Goal: Task Accomplishment & Management: Complete application form

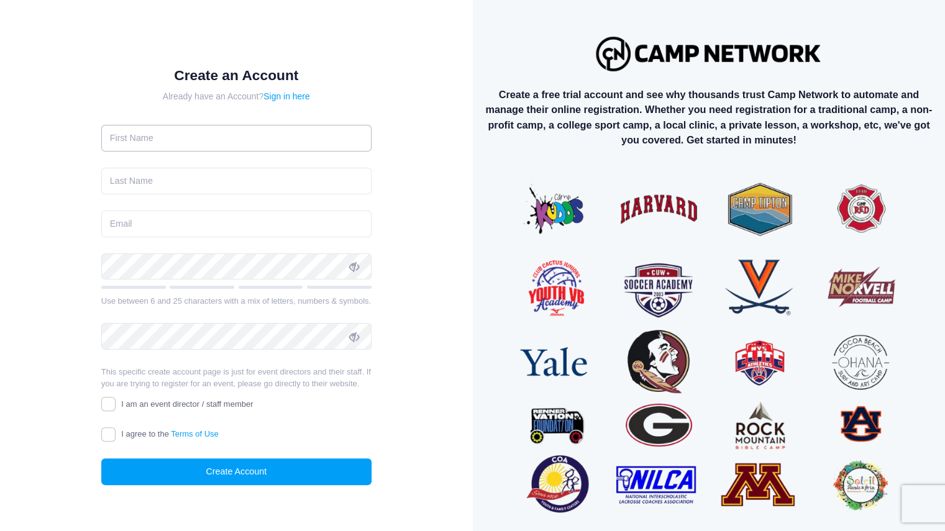
click at [163, 127] on input "text" at bounding box center [236, 138] width 270 height 27
type input "Linda"
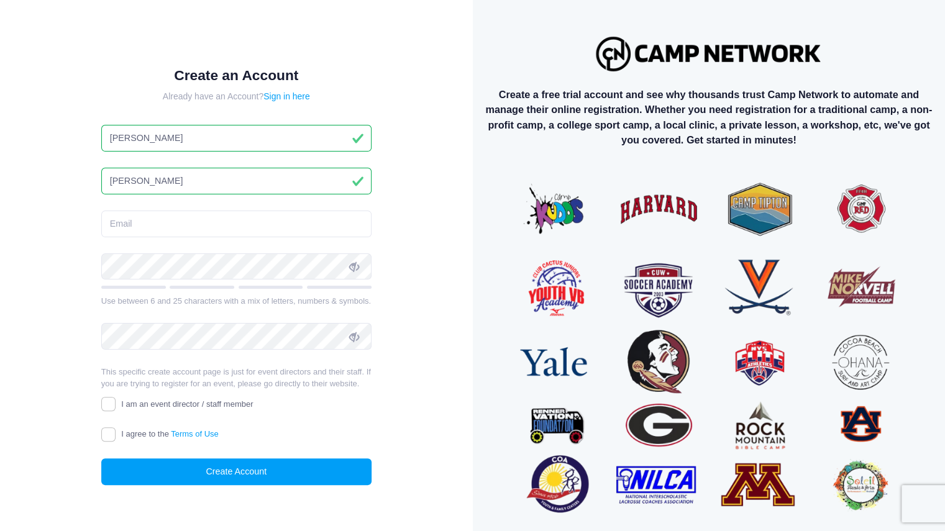
type input "Anderson"
click at [101, 280] on div at bounding box center [101, 280] width 0 height 0
type input "[EMAIL_ADDRESS][DOMAIN_NAME]"
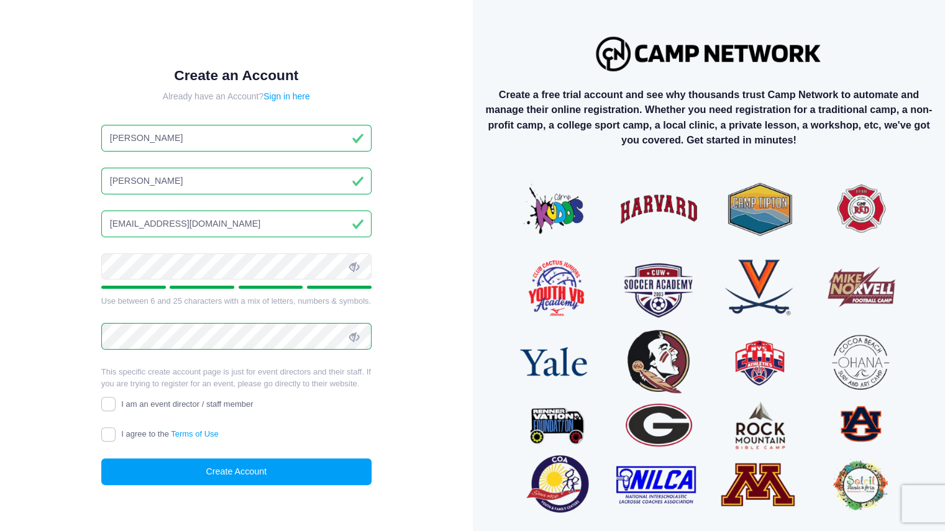
click at [117, 411] on label "I am an event director / staff member" at bounding box center [177, 404] width 152 height 13
click at [116, 411] on input "I am an event director / staff member" at bounding box center [108, 404] width 14 height 14
checkbox input "true"
click at [106, 440] on input "I agree to the Terms of Use" at bounding box center [108, 434] width 14 height 14
checkbox input "true"
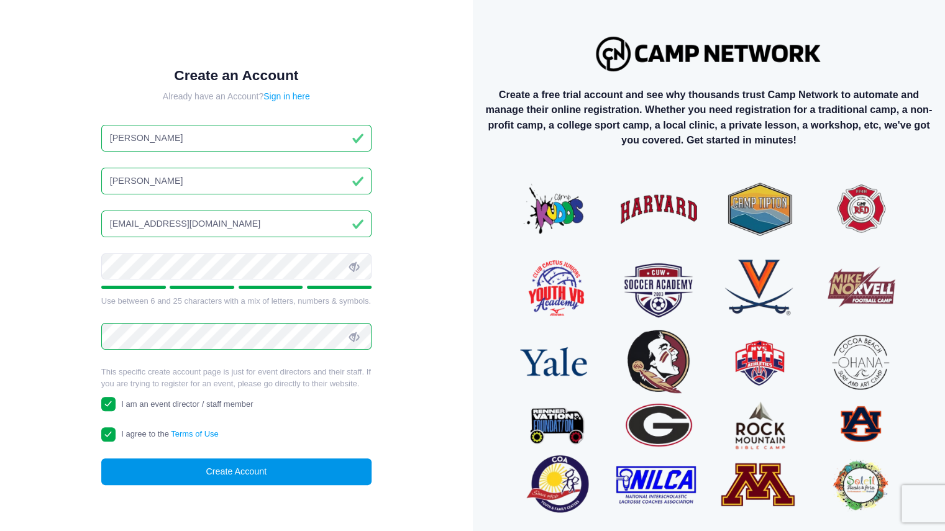
click at [239, 478] on button "Create Account" at bounding box center [236, 471] width 270 height 27
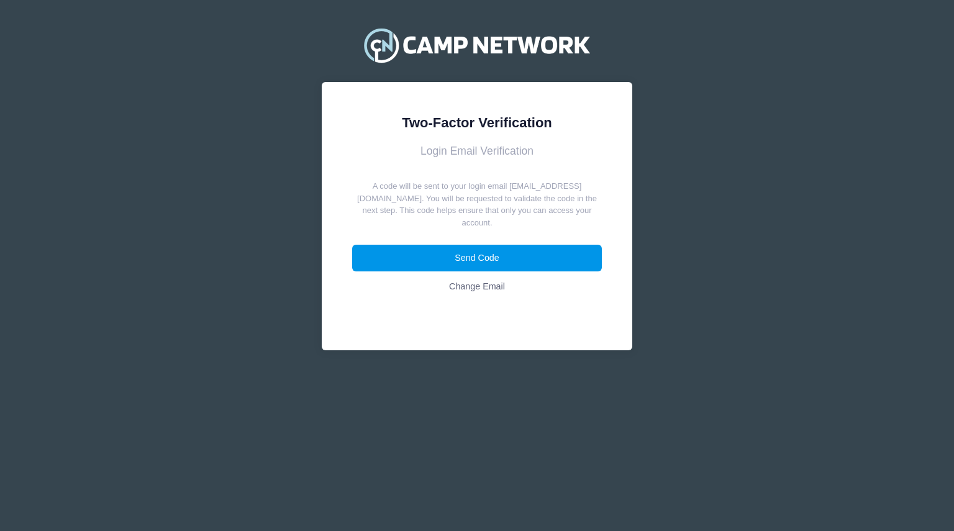
click at [448, 253] on button "Send Code" at bounding box center [477, 258] width 250 height 27
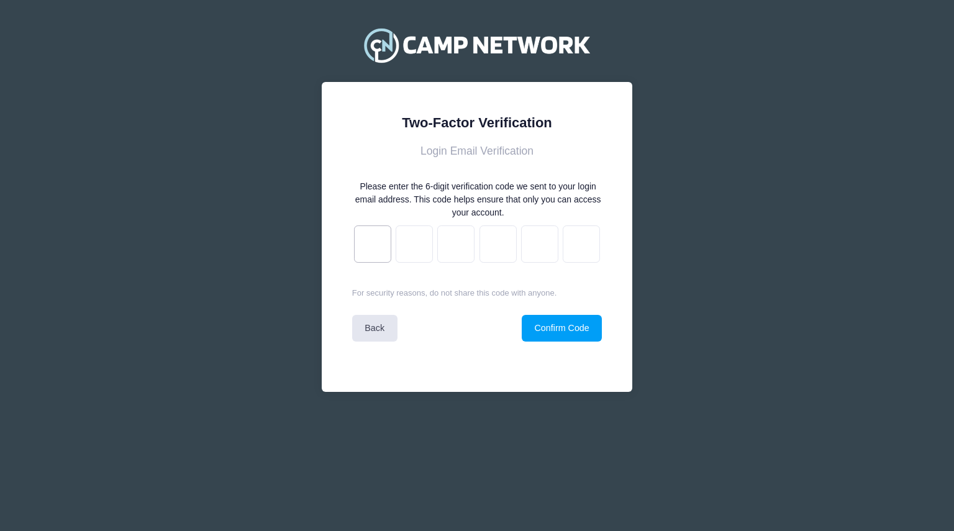
click at [364, 245] on input "text" at bounding box center [372, 244] width 37 height 37
type input "f"
type input "4"
type input "0"
type input "e"
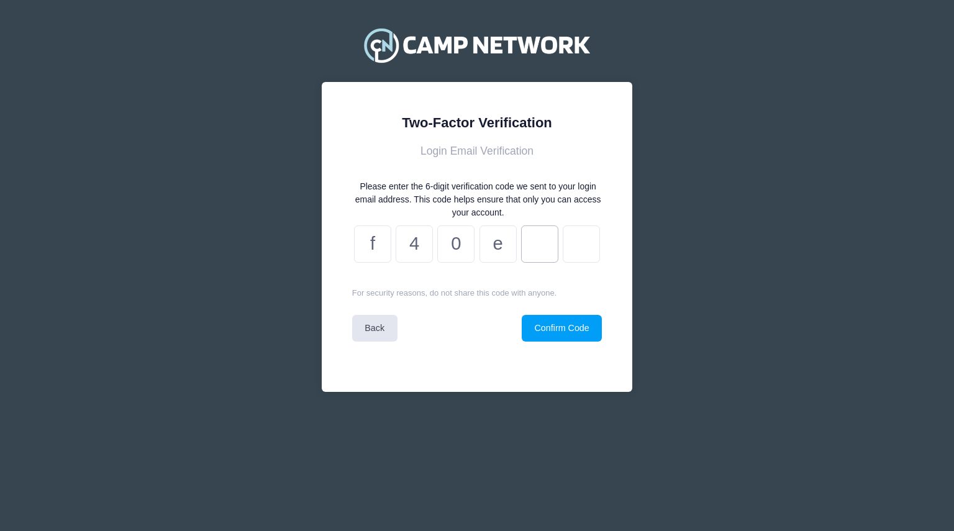
type input "f"
type input "b"
click at [528, 326] on button "Confirm Code" at bounding box center [562, 328] width 80 height 27
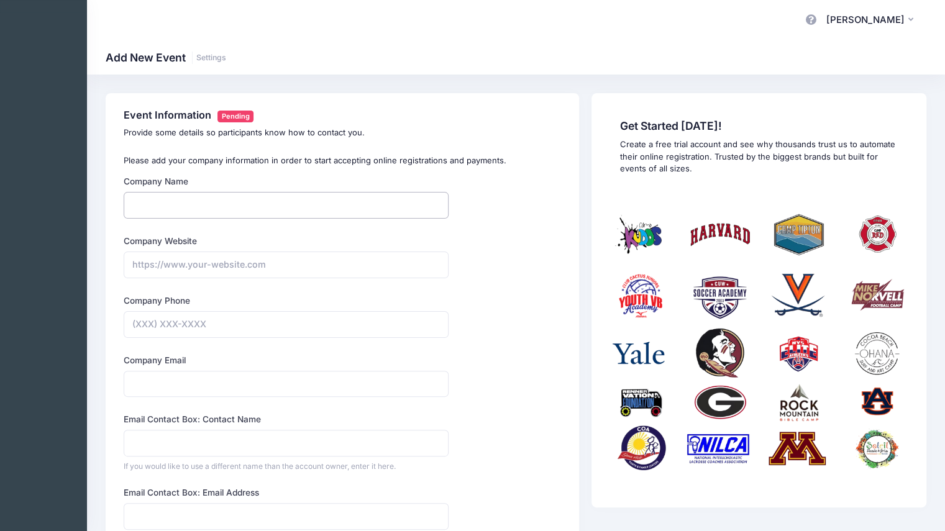
click at [204, 212] on input "Company Name" at bounding box center [286, 205] width 325 height 27
type input "Theatre 605"
click at [198, 267] on input "Company Website" at bounding box center [286, 265] width 325 height 27
click at [240, 265] on input "https://www.theatre605.0rg" at bounding box center [286, 265] width 325 height 27
type input "https://www.theatre605.org"
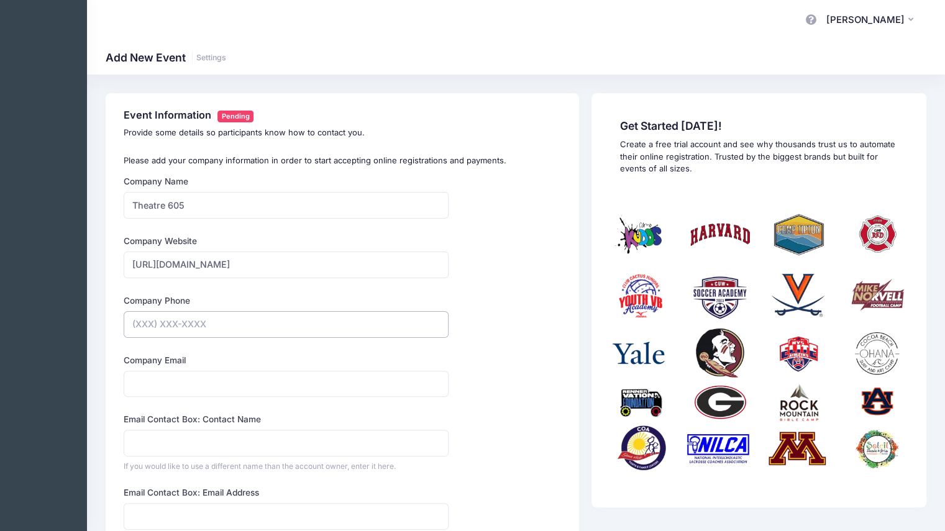
click at [202, 322] on input "Company Phone" at bounding box center [286, 324] width 325 height 27
type input "(605) 255-4910"
click at [189, 381] on input "Company Email" at bounding box center [286, 384] width 325 height 27
type input "contact@theatre605.org"
click at [227, 436] on input "Email Contact Box: Contact Name" at bounding box center [286, 443] width 325 height 27
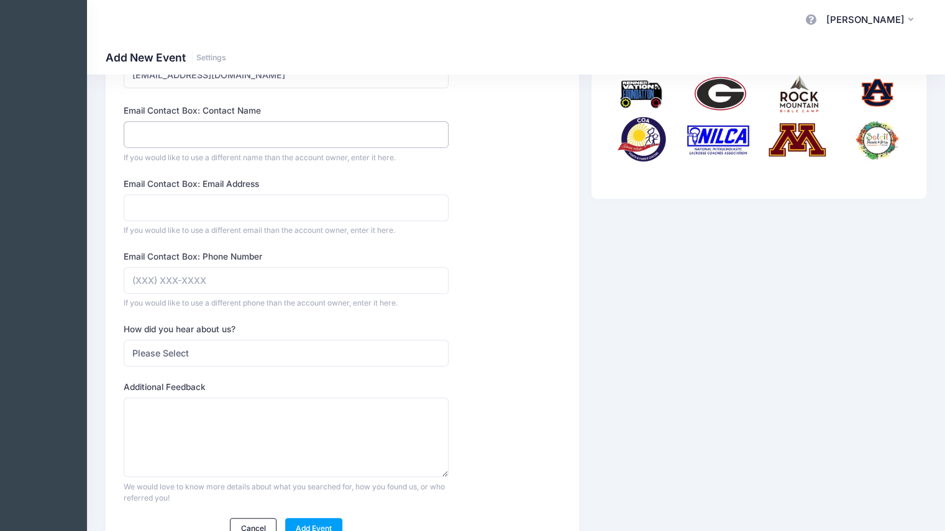
scroll to position [311, 0]
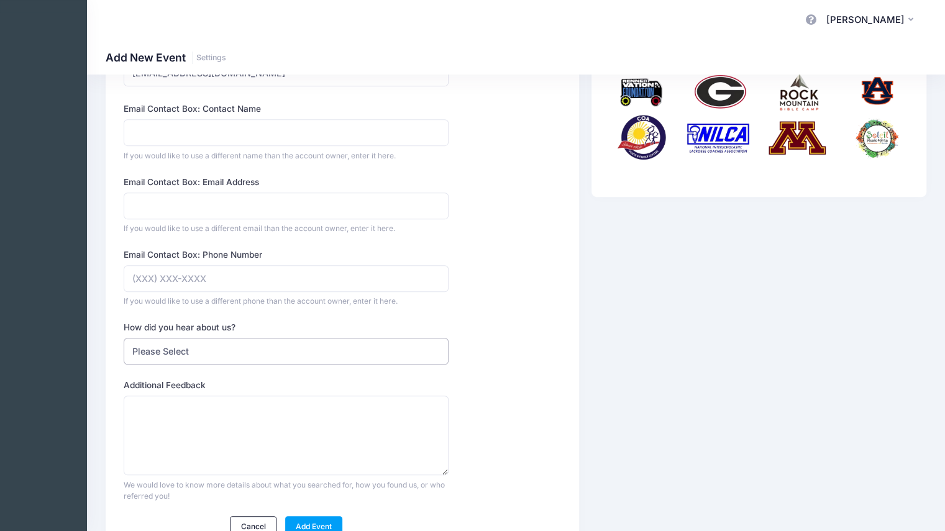
click at [290, 349] on select "Please Select Web Search Customer Referral Other" at bounding box center [286, 351] width 325 height 27
select select "web"
click at [124, 338] on select "Please Select Web Search Customer Referral Other" at bounding box center [286, 351] width 325 height 27
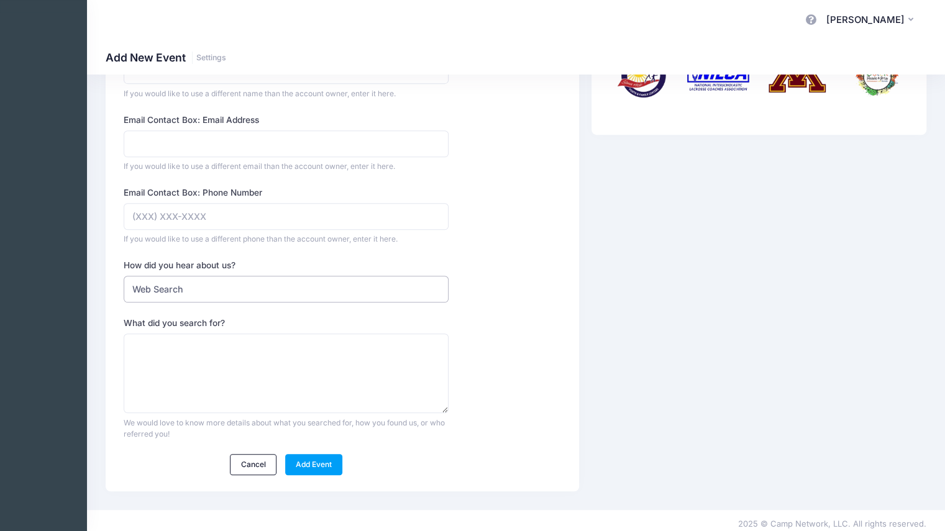
scroll to position [376, 0]
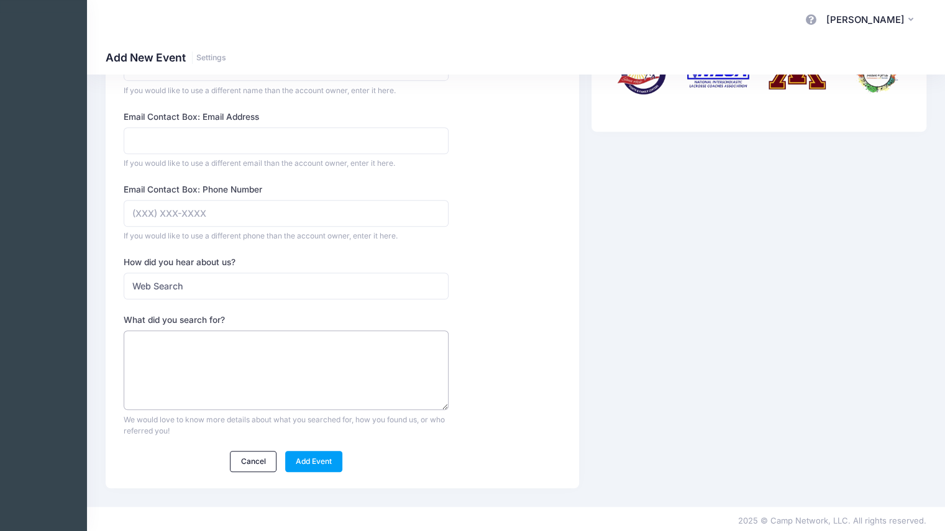
click at [188, 342] on textarea "What did you search for?" at bounding box center [286, 370] width 325 height 80
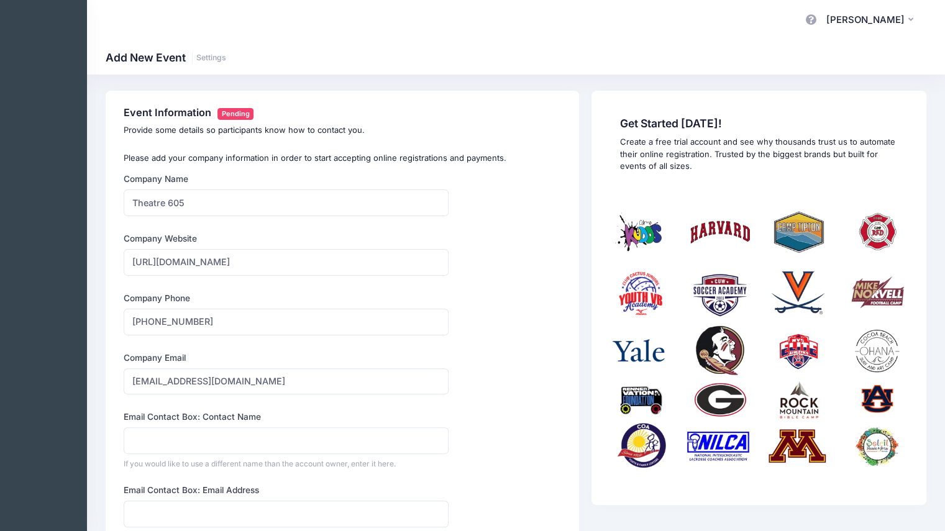
scroll to position [0, 0]
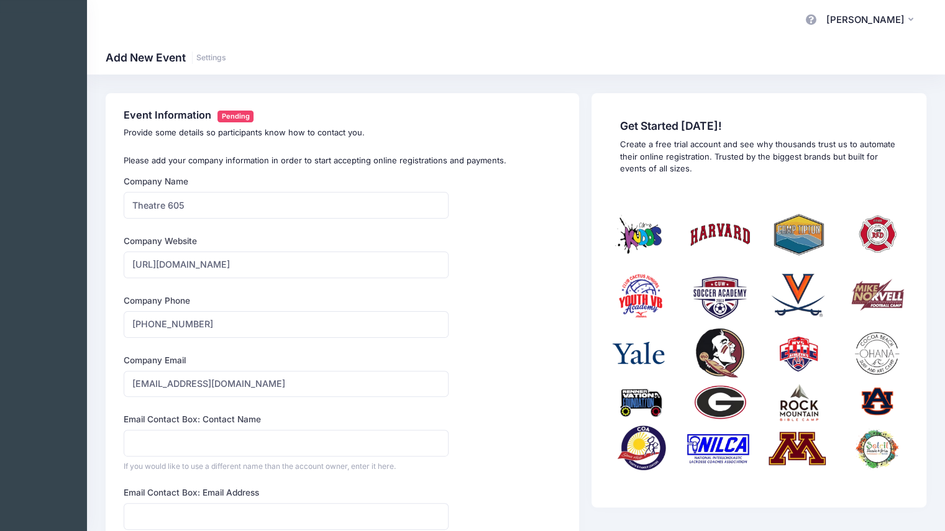
type textarea "camp registration software"
click at [463, 130] on p "Provide some details so participants know how to contact you." at bounding box center [342, 133] width 437 height 12
click at [911, 20] on icon "button" at bounding box center [913, 20] width 10 height 0
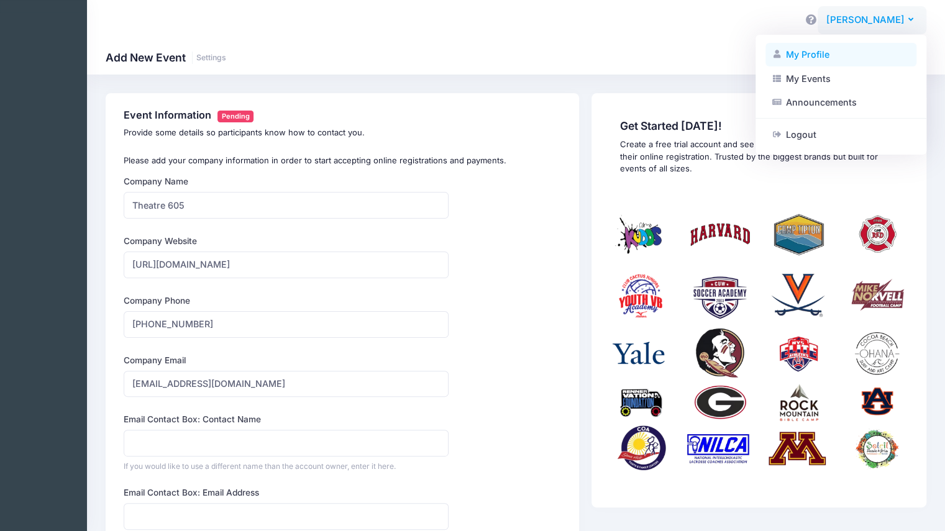
click at [800, 50] on link "My Profile" at bounding box center [840, 55] width 151 height 24
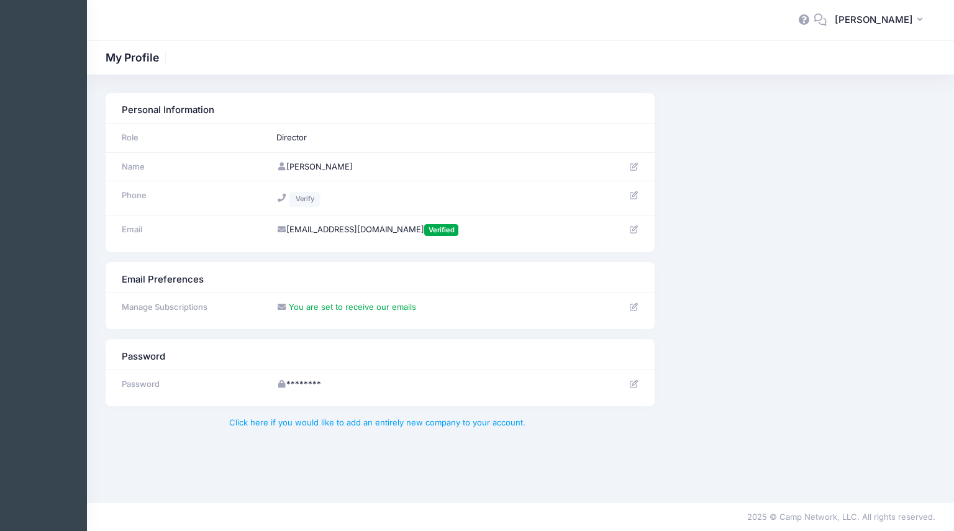
click at [330, 140] on td "Director" at bounding box center [435, 138] width 330 height 29
click at [876, 17] on span "[PERSON_NAME]" at bounding box center [874, 20] width 78 height 14
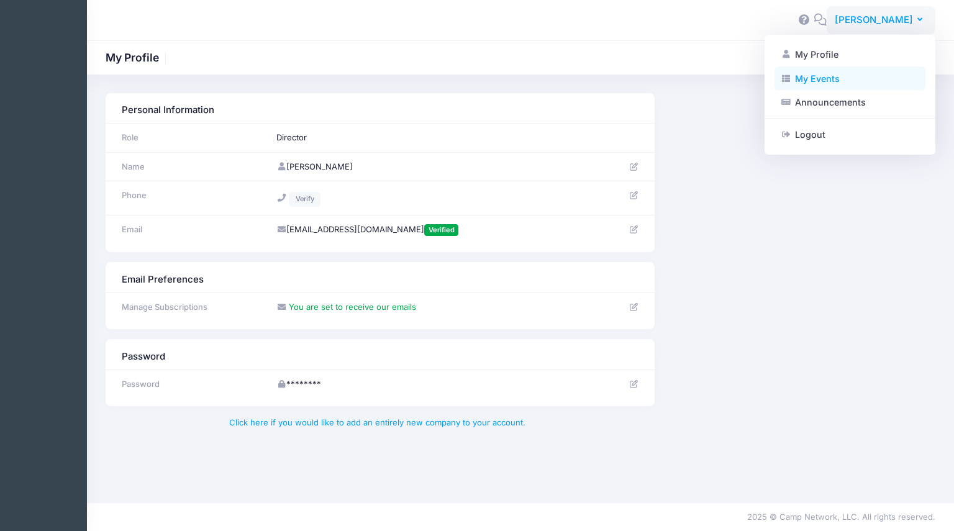
click at [837, 73] on link "My Events" at bounding box center [850, 78] width 151 height 24
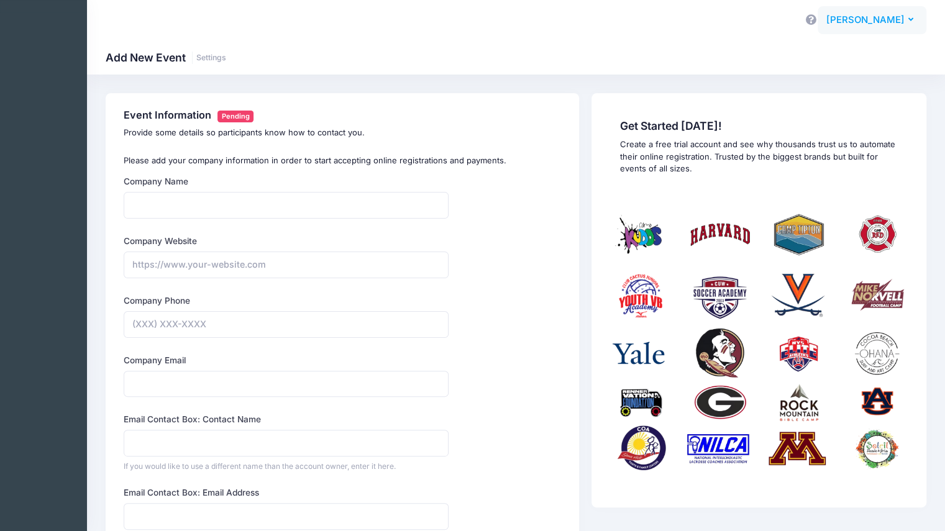
click at [893, 20] on span "[PERSON_NAME]" at bounding box center [865, 20] width 78 height 14
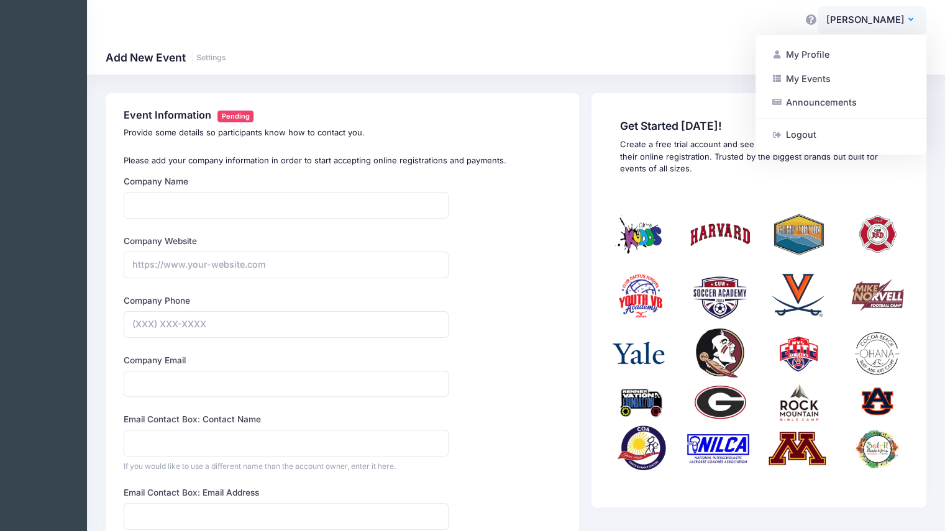
click at [808, 94] on link "Announcements" at bounding box center [840, 103] width 151 height 24
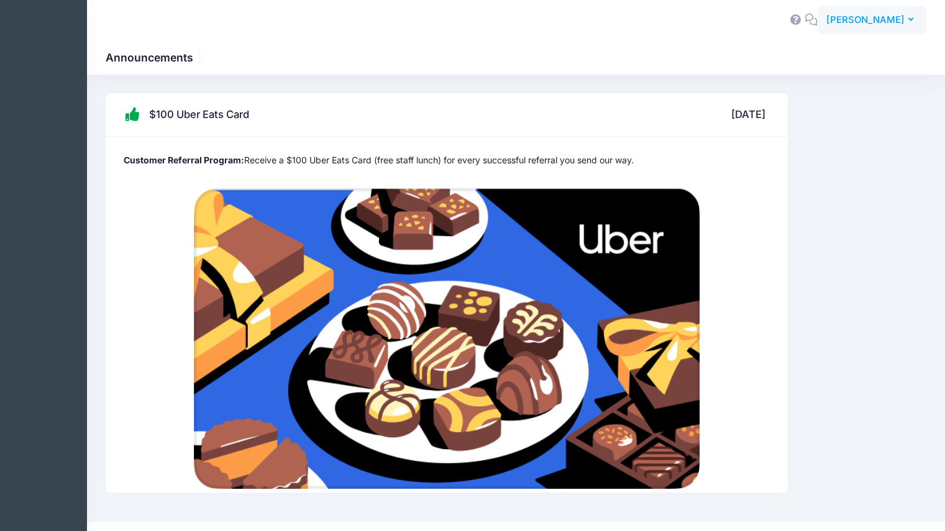
click at [916, 21] on button "LA Linda Anderson" at bounding box center [872, 20] width 109 height 29
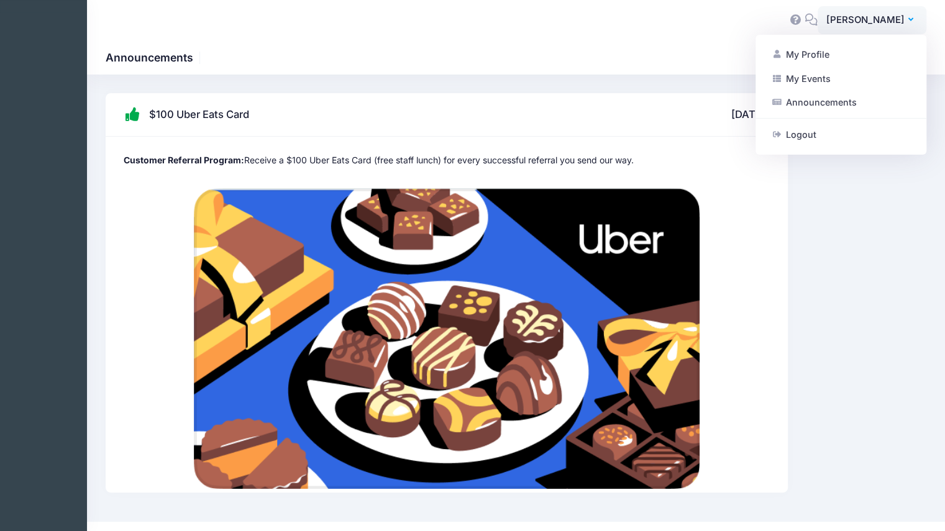
click at [826, 183] on div "$100 Uber Eats Card 11/04/2024 Customer Referral Program: Receive a $100 Uber E…" at bounding box center [515, 298] width 833 height 410
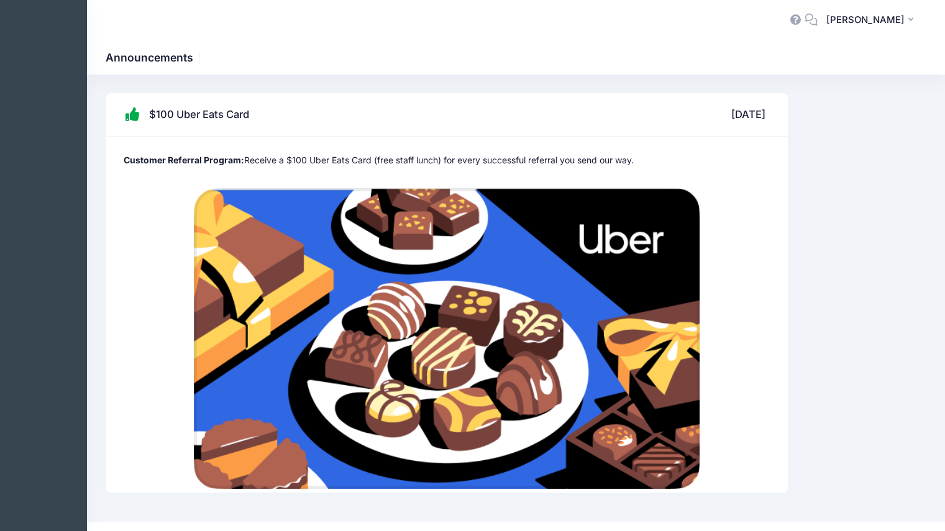
click at [478, 58] on div "Announcements" at bounding box center [516, 57] width 858 height 17
click at [914, 22] on button "LA Linda Anderson" at bounding box center [872, 20] width 109 height 29
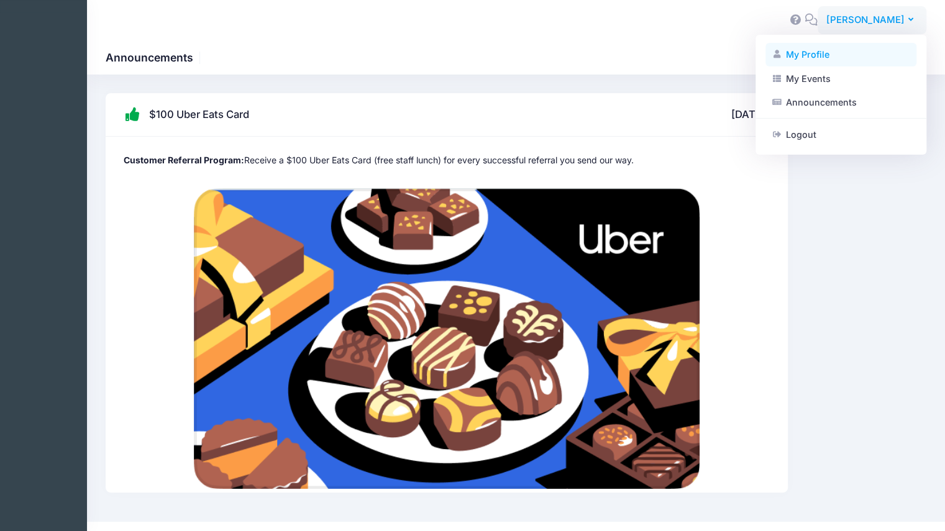
click at [820, 54] on link "My Profile" at bounding box center [840, 55] width 151 height 24
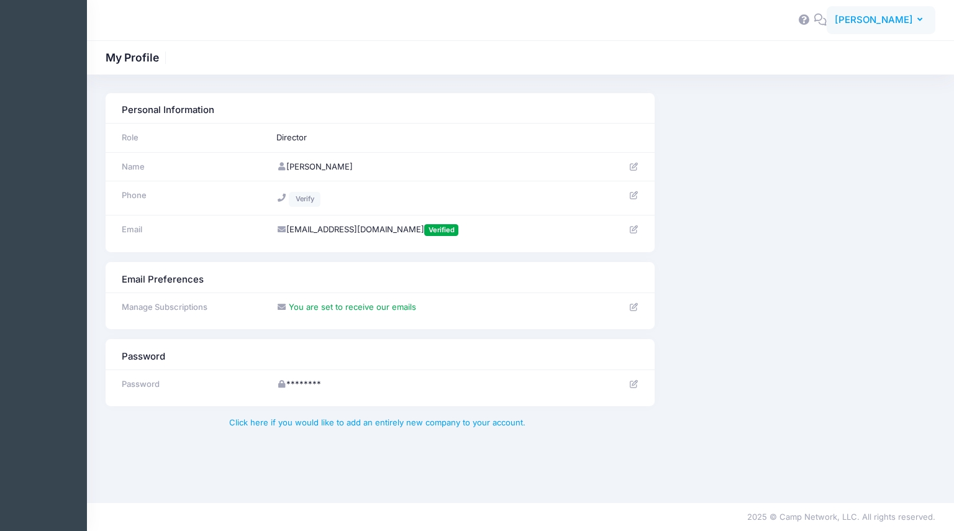
click at [923, 21] on button "LA [PERSON_NAME]" at bounding box center [881, 20] width 109 height 29
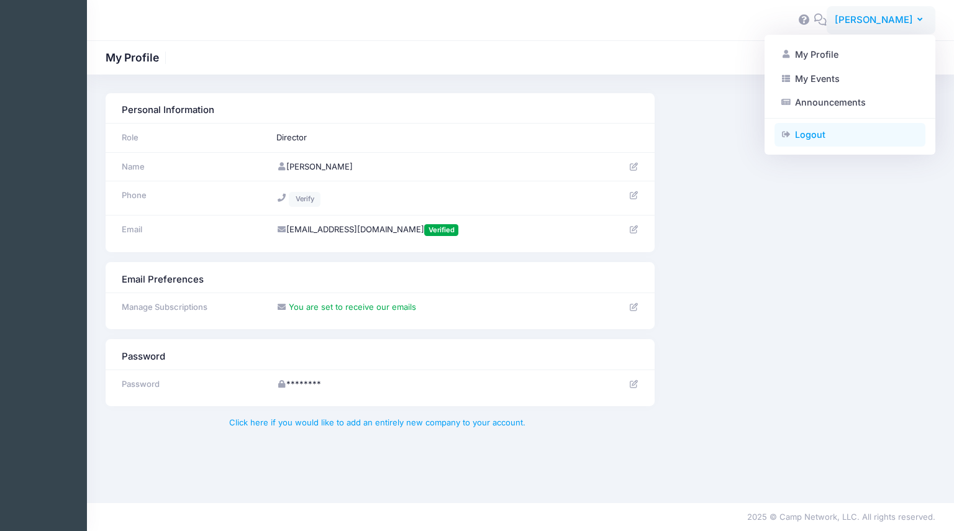
click at [811, 134] on link "Logout" at bounding box center [850, 135] width 151 height 24
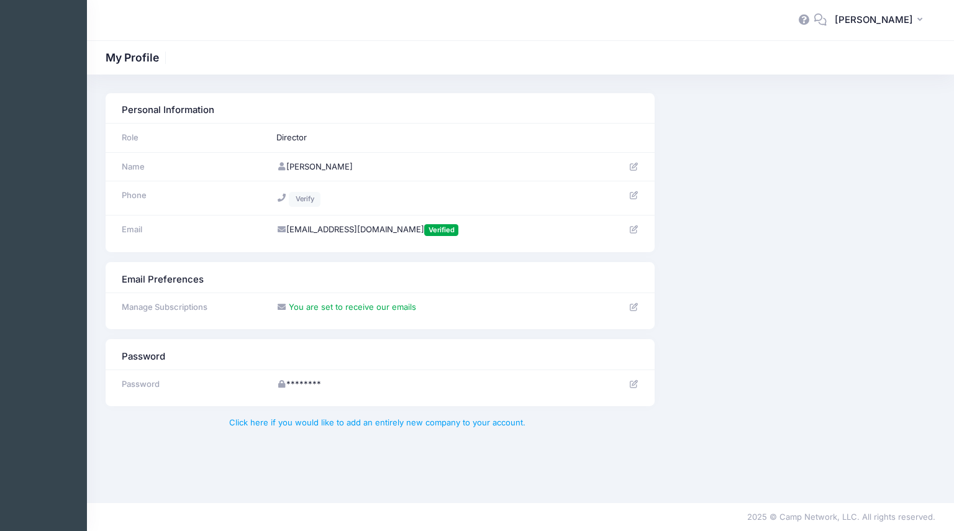
click at [811, 21] on icon at bounding box center [805, 20] width 14 height 8
